Goal: Information Seeking & Learning: Learn about a topic

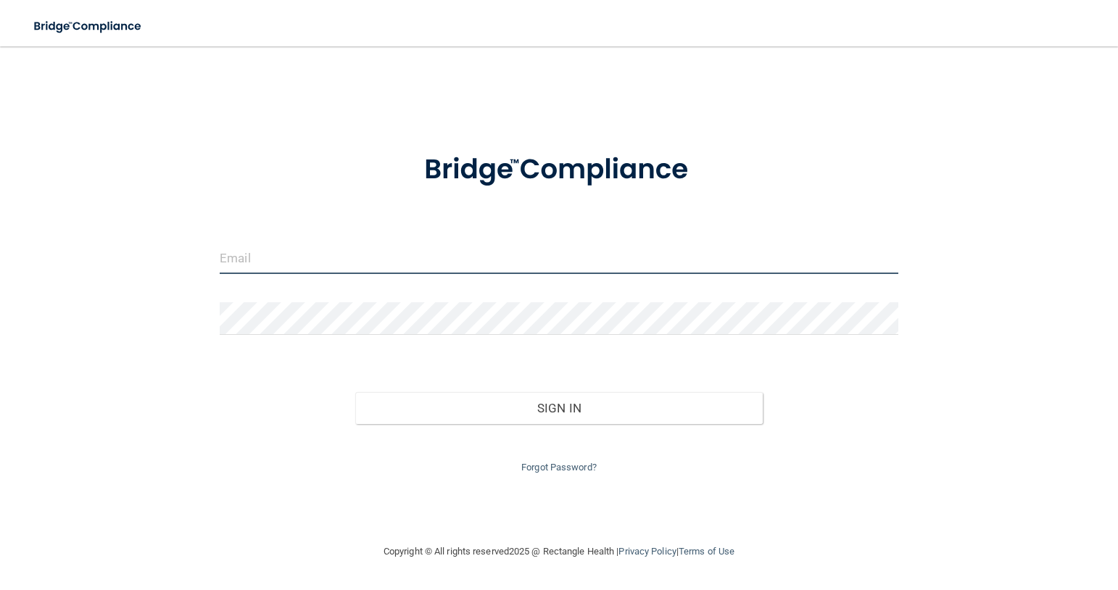
click at [324, 265] on input "email" at bounding box center [559, 257] width 679 height 33
type input "[EMAIL_ADDRESS][DOMAIN_NAME]"
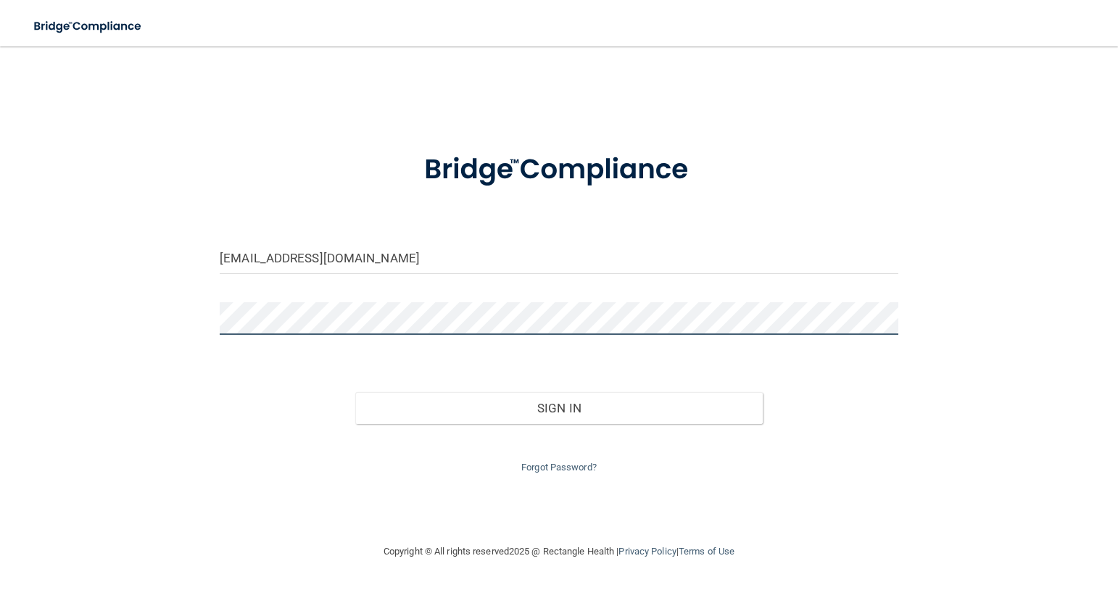
click at [355, 392] on button "Sign In" at bounding box center [558, 408] width 407 height 32
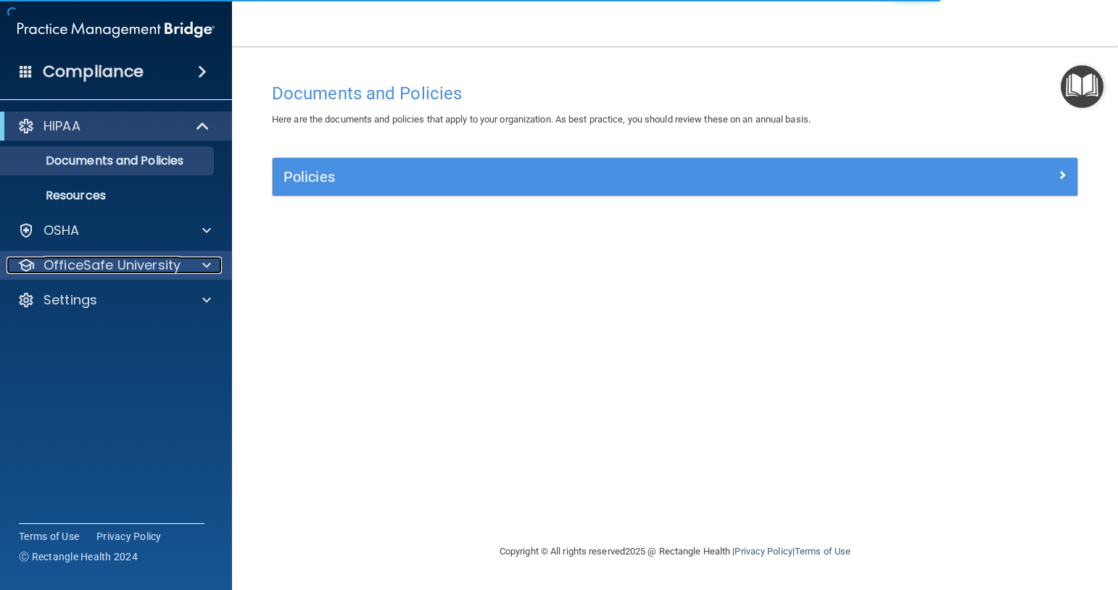
click at [209, 265] on span at bounding box center [206, 265] width 9 height 17
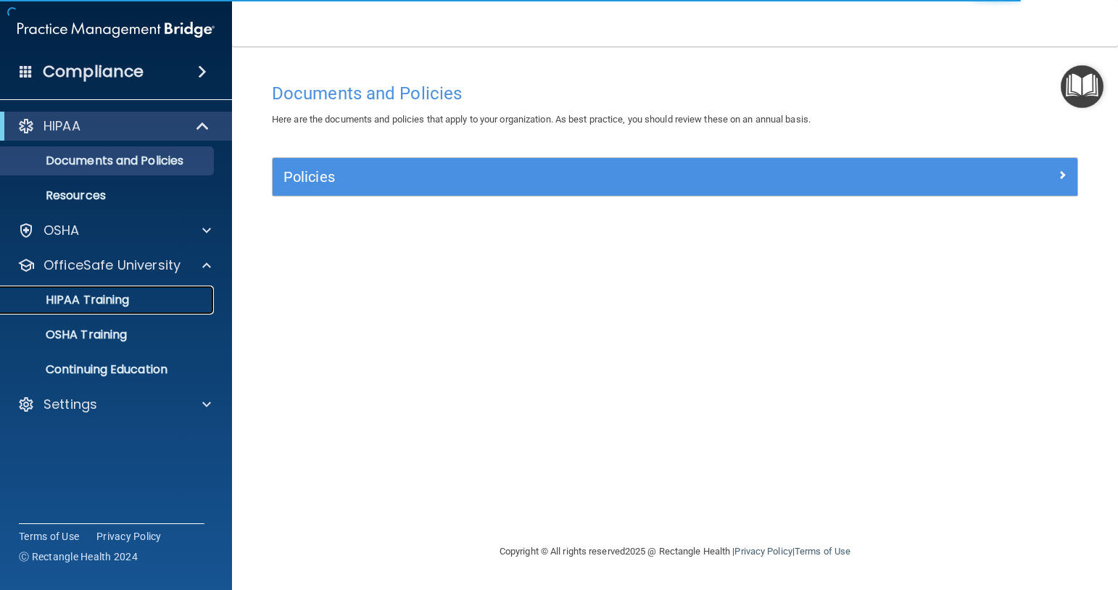
click at [112, 296] on p "HIPAA Training" at bounding box center [69, 300] width 120 height 15
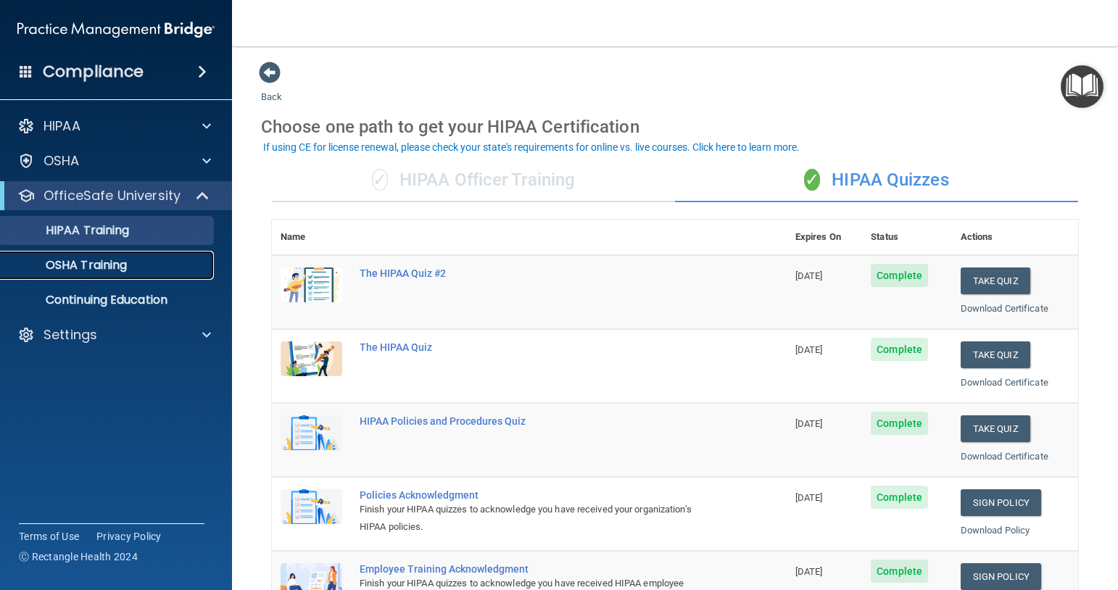
click at [125, 260] on p "OSHA Training" at bounding box center [67, 265] width 117 height 15
